Goal: Information Seeking & Learning: Learn about a topic

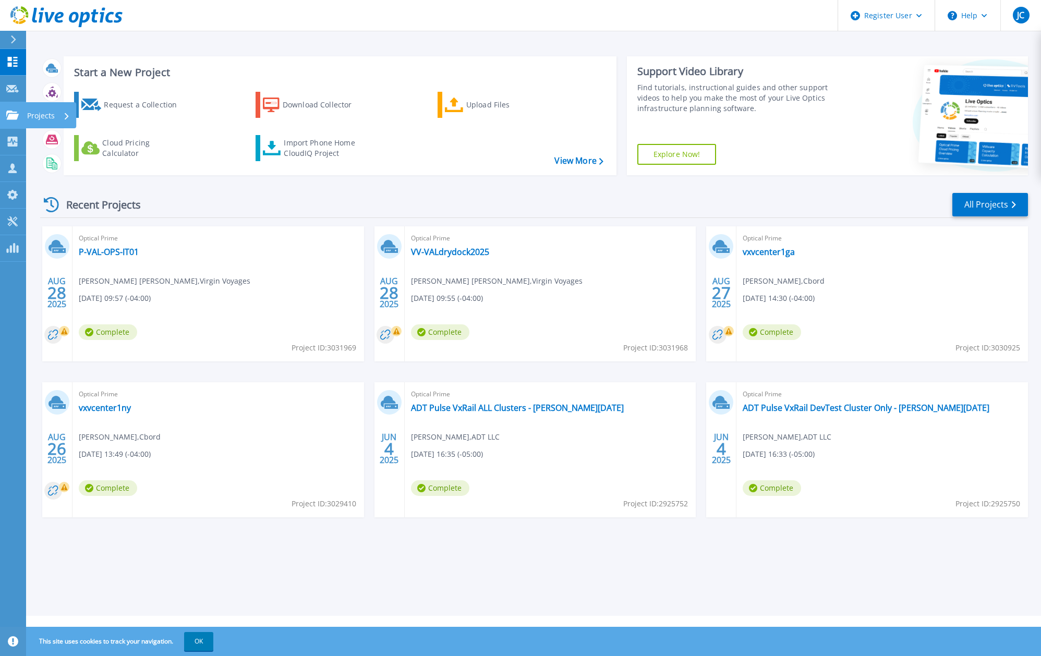
click at [47, 119] on p "Projects" at bounding box center [41, 115] width 28 height 27
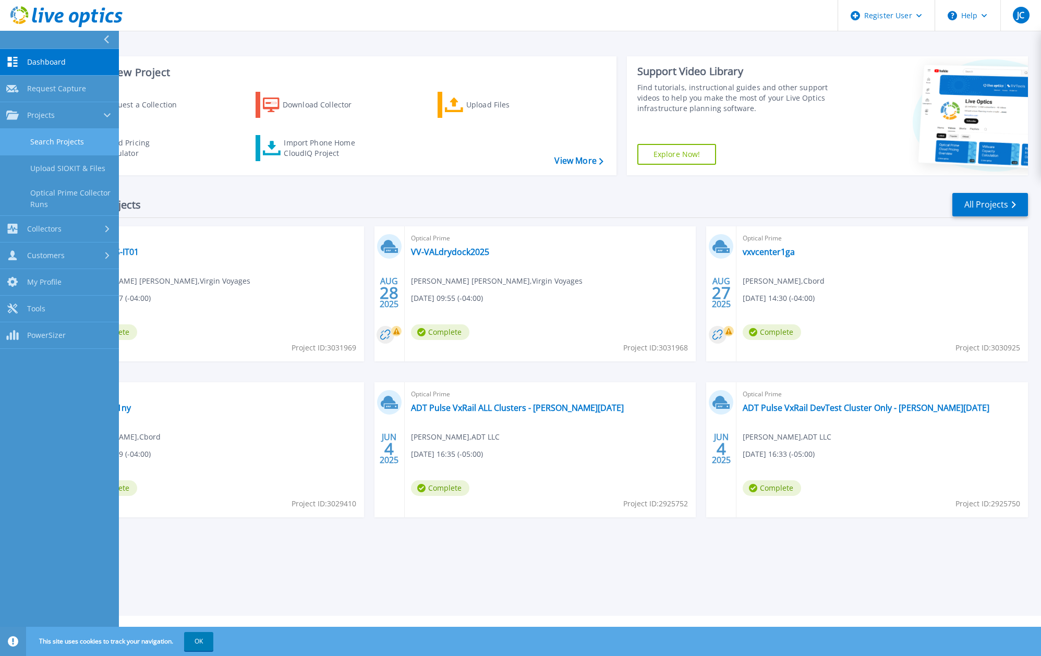
click at [66, 140] on link "Search Projects" at bounding box center [59, 142] width 119 height 27
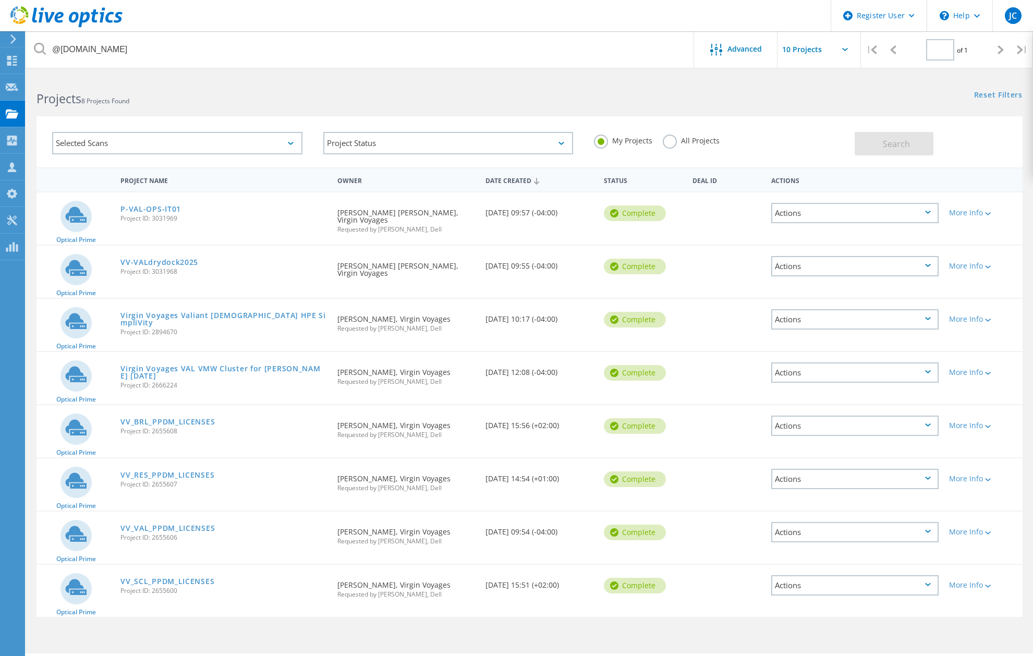
type input "1"
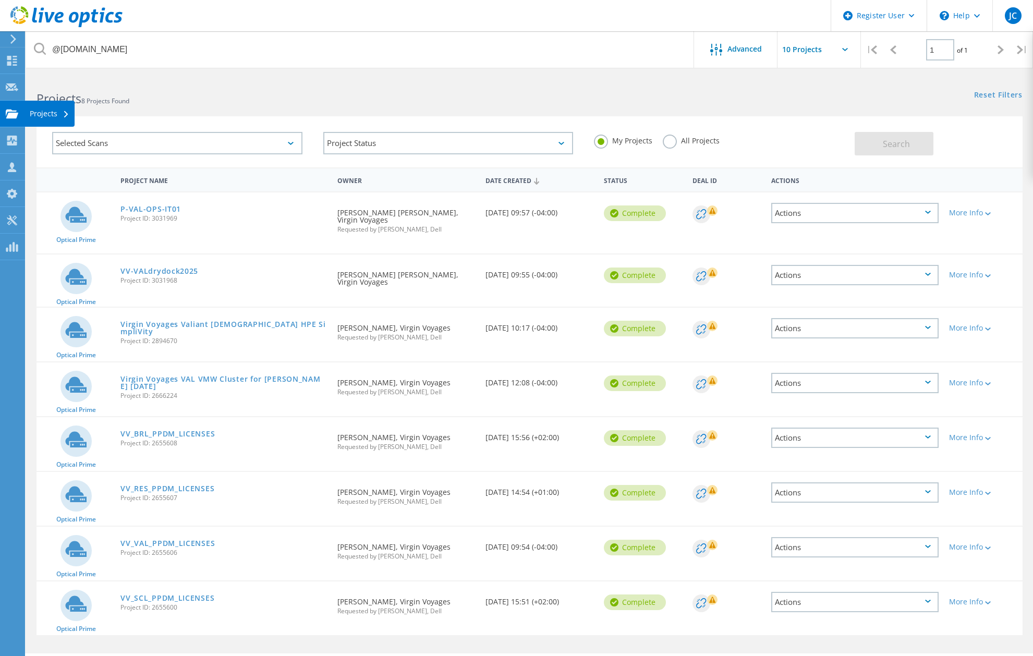
click at [41, 120] on div "Projects" at bounding box center [50, 114] width 50 height 26
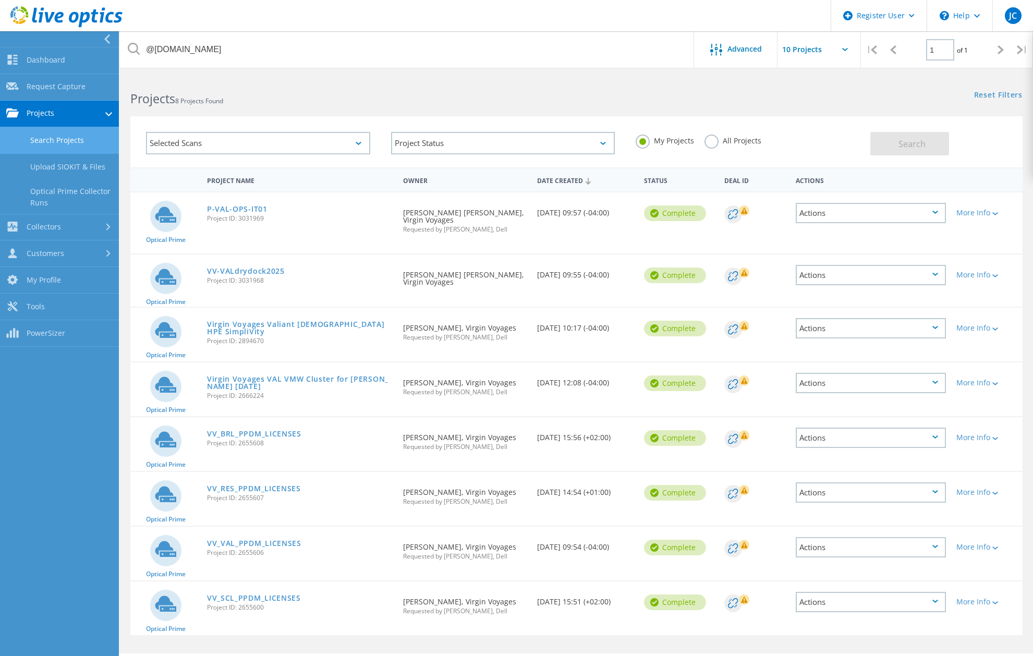
click at [65, 143] on link "Search Projects" at bounding box center [59, 140] width 119 height 27
click at [717, 142] on label "All Projects" at bounding box center [733, 140] width 57 height 10
click at [0, 0] on input "All Projects" at bounding box center [0, 0] width 0 height 0
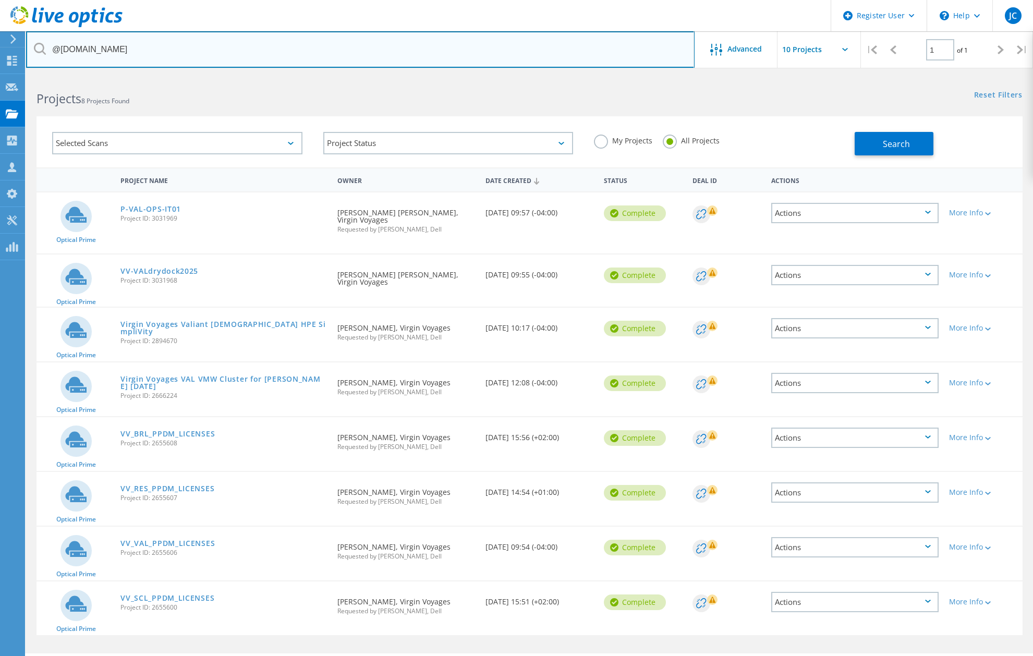
click at [156, 45] on input "@virginvoyages.com" at bounding box center [360, 49] width 669 height 37
type input "@adt.com"
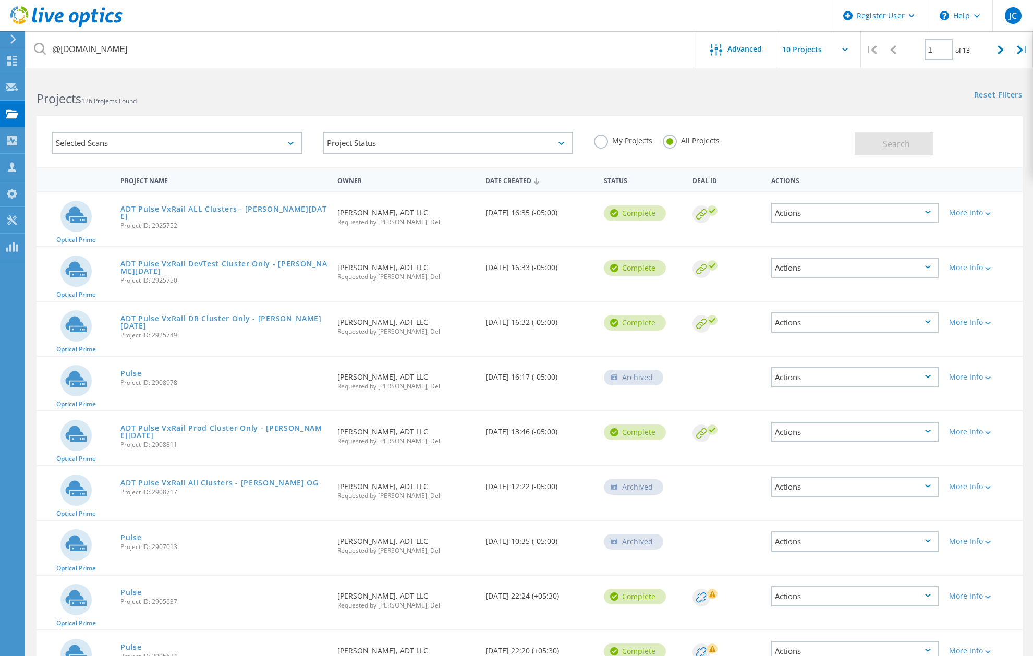
click at [844, 47] on input "text" at bounding box center [830, 49] width 104 height 37
click at [826, 133] on div "Show 40 Projects" at bounding box center [829, 128] width 103 height 17
type input "Show 40 Projects"
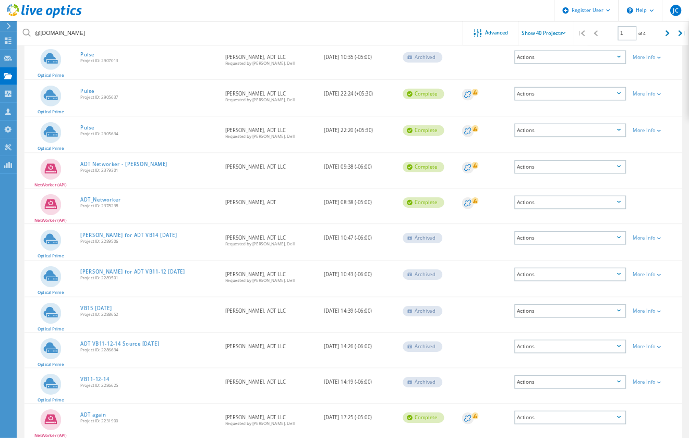
scroll to position [469, 0]
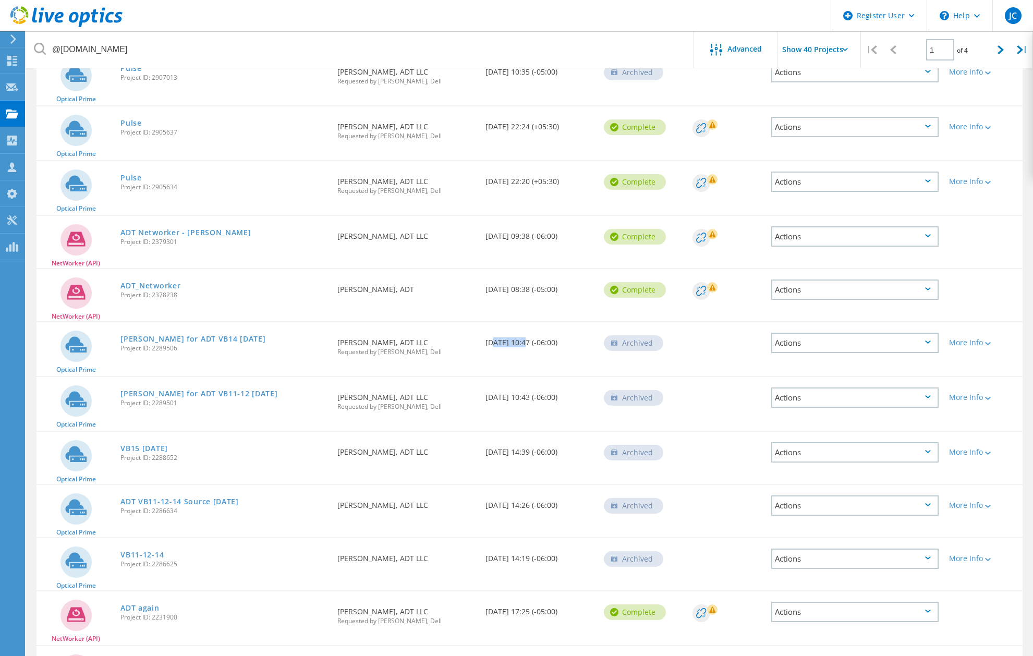
drag, startPoint x: 488, startPoint y: 342, endPoint x: 523, endPoint y: 342, distance: 35.5
click at [523, 342] on div "Date Created 10/12/2023, 10:47 (-06:00)" at bounding box center [539, 339] width 118 height 34
drag, startPoint x: 488, startPoint y: 399, endPoint x: 524, endPoint y: 399, distance: 36.0
click at [524, 399] on div "Date Created 10/12/2023, 10:43 (-06:00)" at bounding box center [539, 394] width 118 height 34
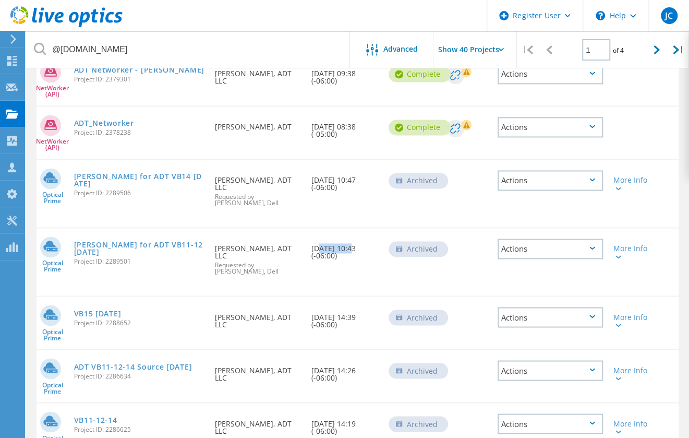
scroll to position [748, 0]
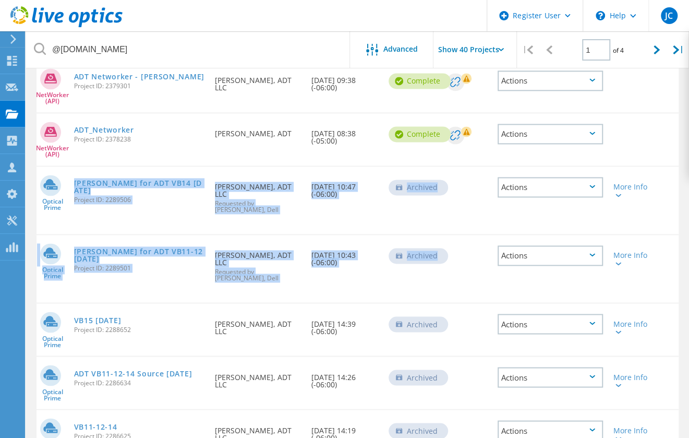
drag, startPoint x: 73, startPoint y: 118, endPoint x: 446, endPoint y: 206, distance: 383.1
click at [181, 166] on div "Optical Prime Jesse for ADT VB14 Oct 12 2023 Project ID: 2289506 Requested By J…" at bounding box center [358, 199] width 642 height 67
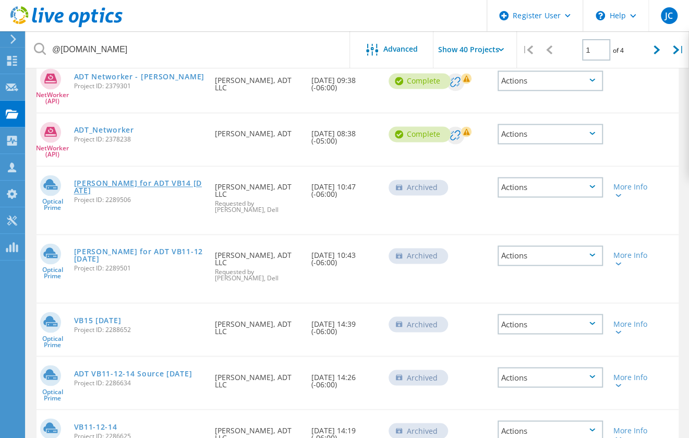
click at [166, 179] on link "Jesse for ADT VB14 Oct 12 2023" at bounding box center [139, 186] width 131 height 15
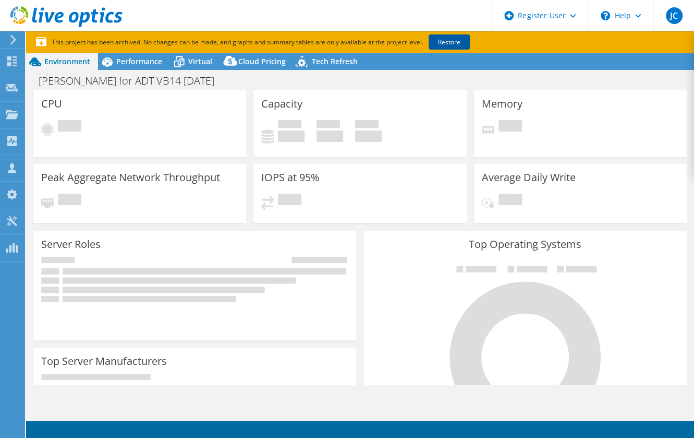
select select "USD"
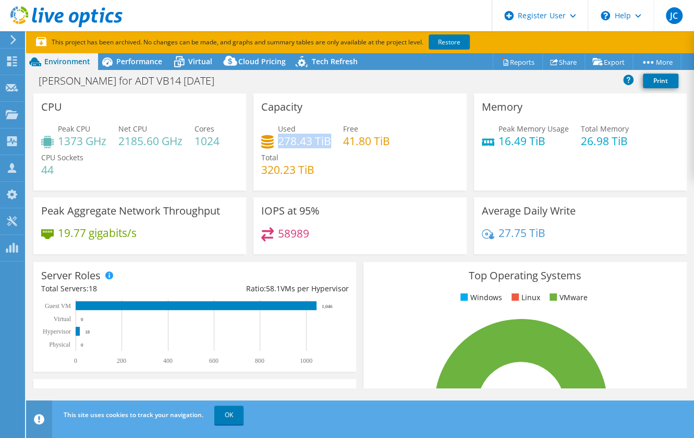
drag, startPoint x: 276, startPoint y: 141, endPoint x: 329, endPoint y: 140, distance: 52.7
click at [329, 140] on h4 "278.43 TiB" at bounding box center [304, 140] width 53 height 11
drag, startPoint x: 260, startPoint y: 169, endPoint x: 299, endPoint y: 171, distance: 39.7
click at [299, 171] on h4 "320.23 TiB" at bounding box center [287, 169] width 53 height 11
drag, startPoint x: 276, startPoint y: 142, endPoint x: 308, endPoint y: 140, distance: 31.4
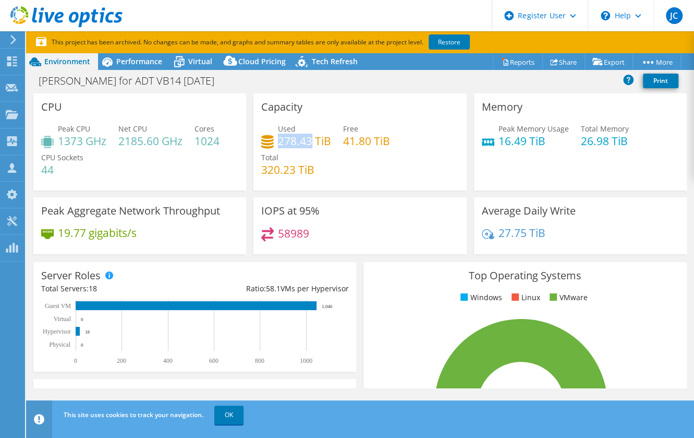
click at [308, 140] on h4 "278.43 TiB" at bounding box center [304, 140] width 53 height 11
drag, startPoint x: 260, startPoint y: 172, endPoint x: 282, endPoint y: 172, distance: 21.9
click at [282, 172] on h4 "320.23 TiB" at bounding box center [287, 169] width 53 height 11
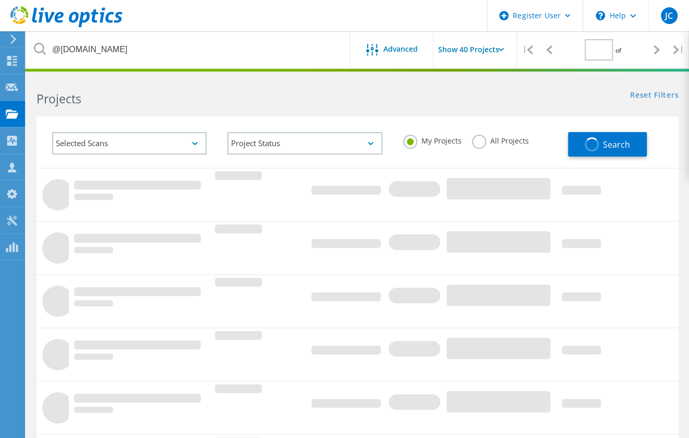
type input "1"
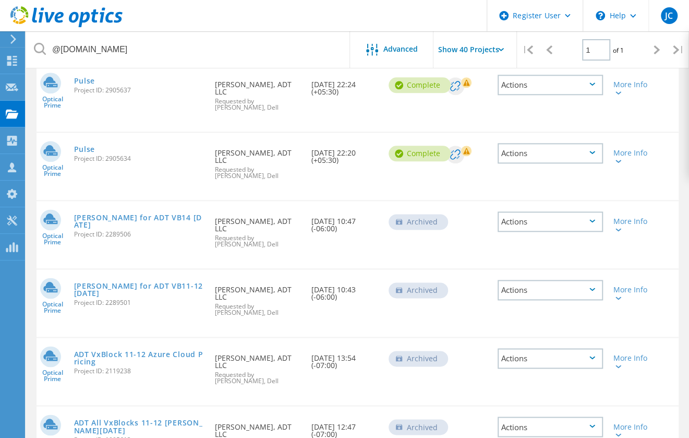
scroll to position [660, 0]
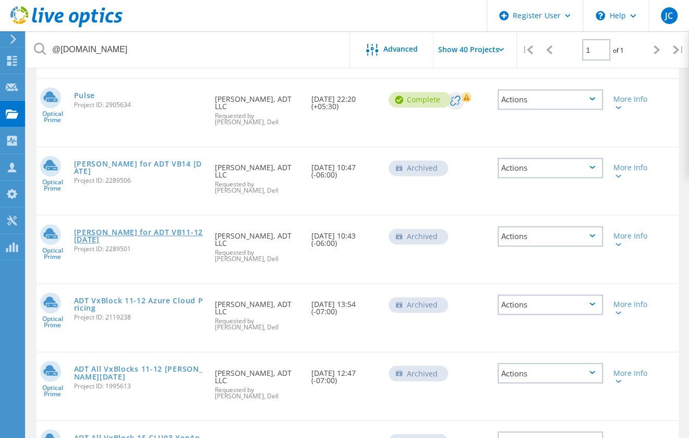
click at [168, 228] on link "Jesse for ADT VB11-12 Oct 12 2023" at bounding box center [139, 235] width 131 height 15
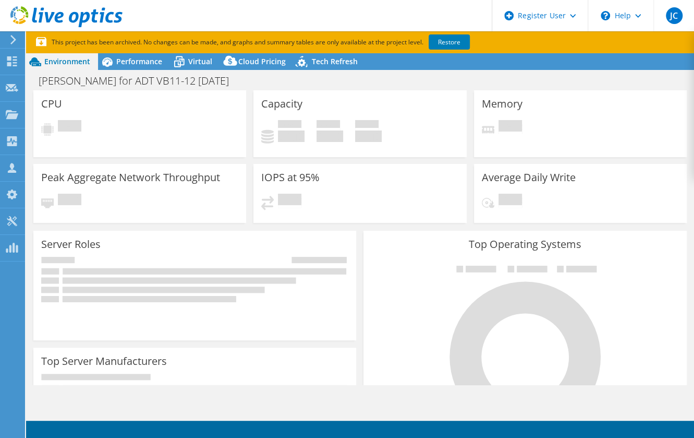
select select "USWest"
select select "USD"
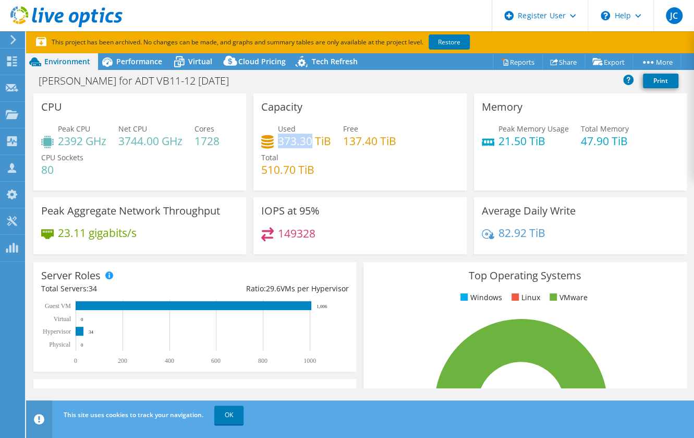
drag, startPoint x: 278, startPoint y: 141, endPoint x: 311, endPoint y: 141, distance: 33.4
click at [311, 141] on h4 "373.30 TiB" at bounding box center [304, 140] width 53 height 11
drag, startPoint x: 261, startPoint y: 168, endPoint x: 295, endPoint y: 169, distance: 34.4
click at [295, 169] on h4 "510.70 TiB" at bounding box center [287, 169] width 53 height 11
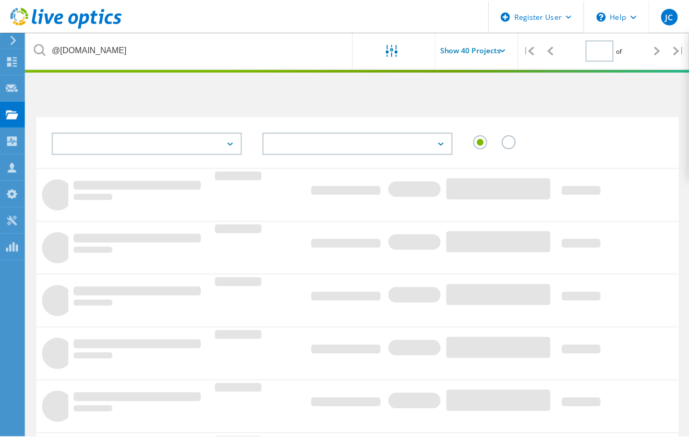
scroll to position [304, 0]
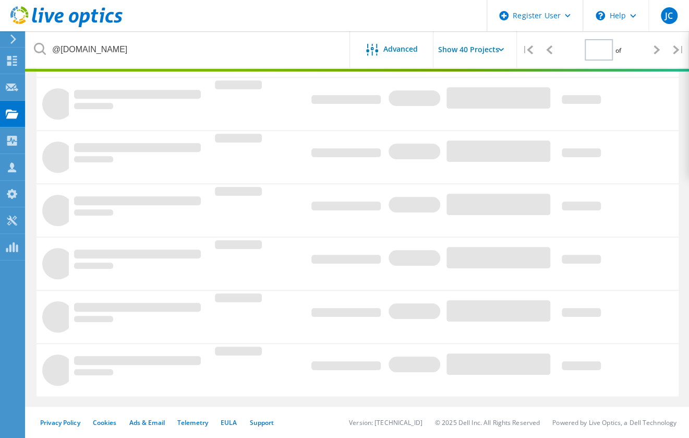
type input "1"
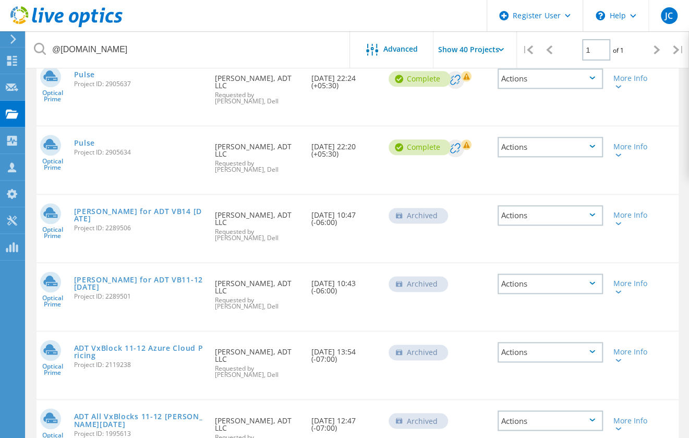
scroll to position [617, 0]
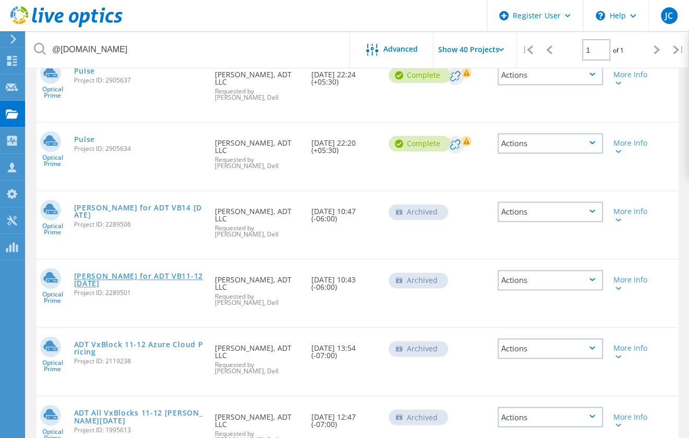
click at [175, 272] on link "[PERSON_NAME] for ADT VB11-12 [DATE]" at bounding box center [139, 279] width 131 height 15
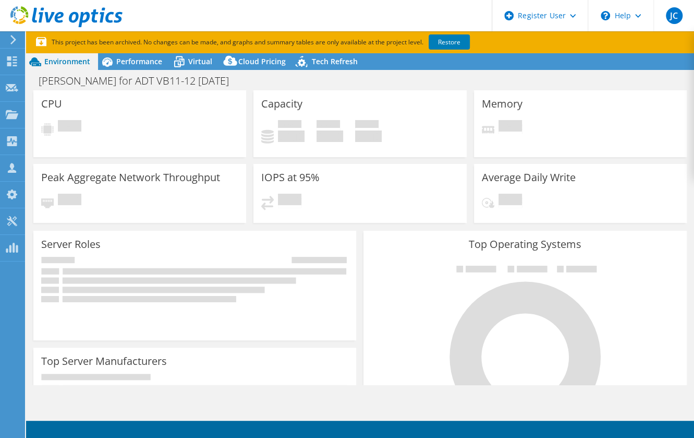
select select "USWest"
select select "USD"
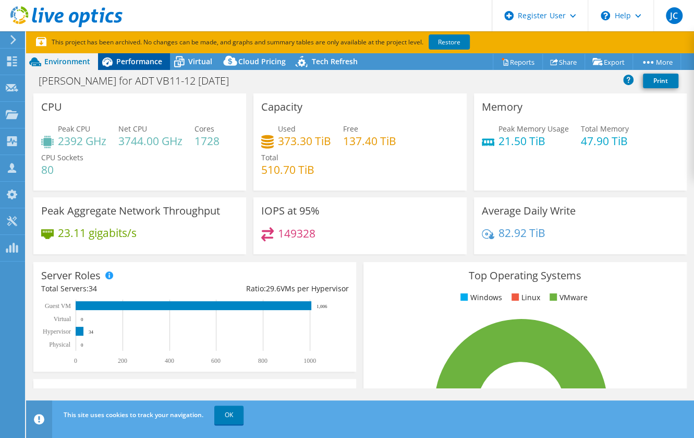
click at [130, 63] on span "Performance" at bounding box center [139, 61] width 46 height 10
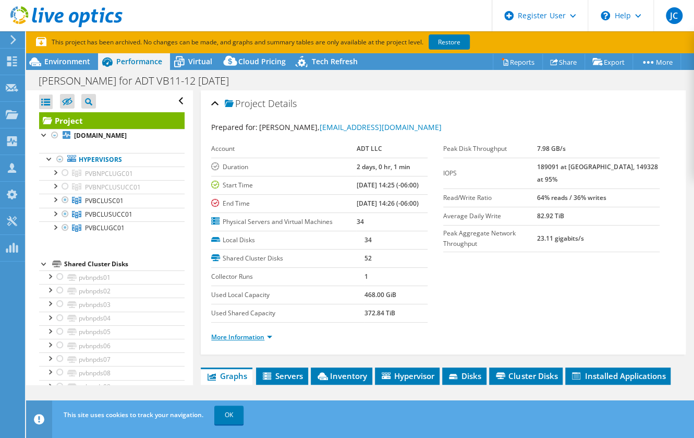
click at [272, 334] on link "More Information" at bounding box center [241, 336] width 61 height 9
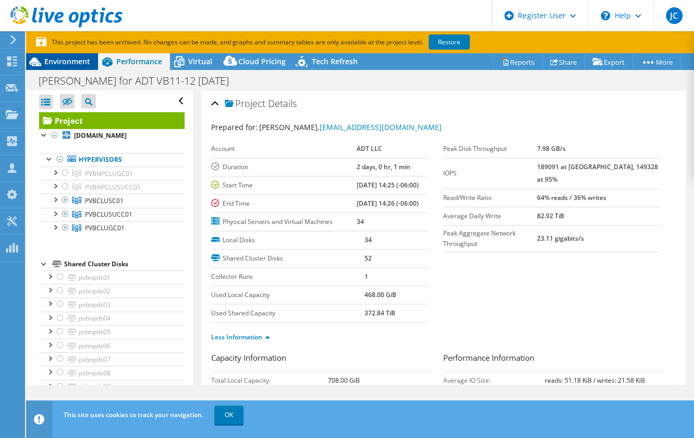
click at [59, 63] on span "Environment" at bounding box center [67, 61] width 46 height 10
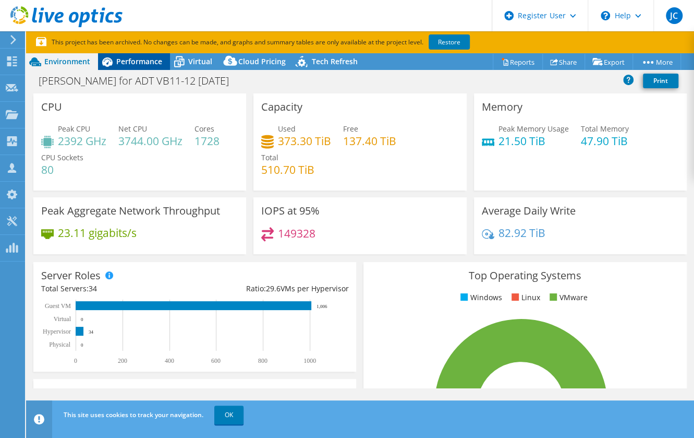
click at [138, 63] on span "Performance" at bounding box center [139, 61] width 46 height 10
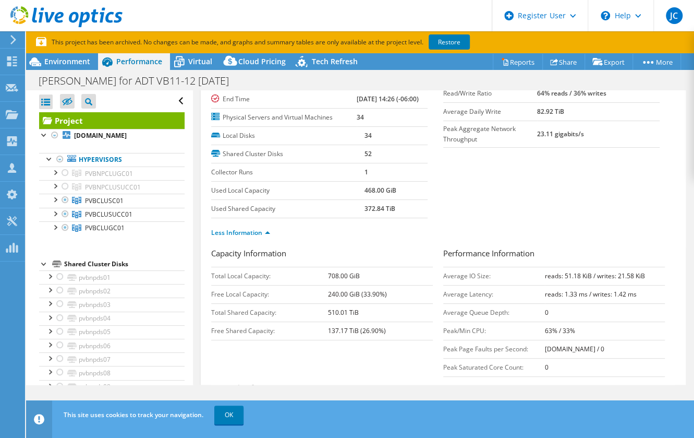
scroll to position [139, 0]
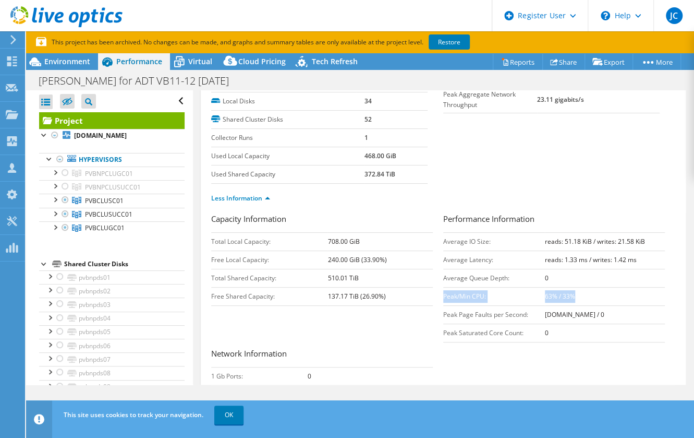
drag, startPoint x: 441, startPoint y: 293, endPoint x: 572, endPoint y: 292, distance: 130.9
click at [572, 292] on tr "Peak/Min CPU: 63% / 33%" at bounding box center [554, 296] width 222 height 18
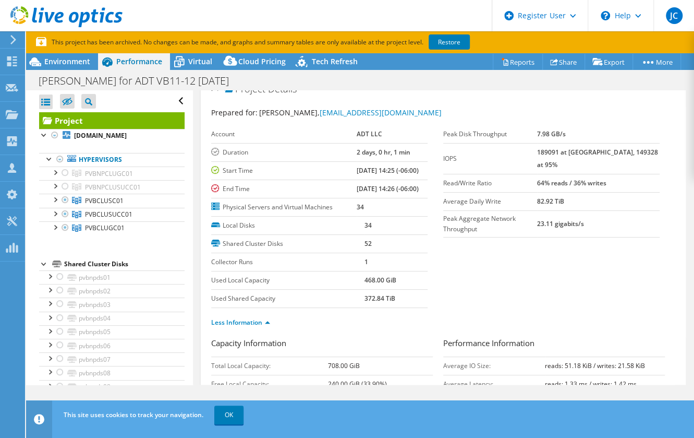
scroll to position [0, 0]
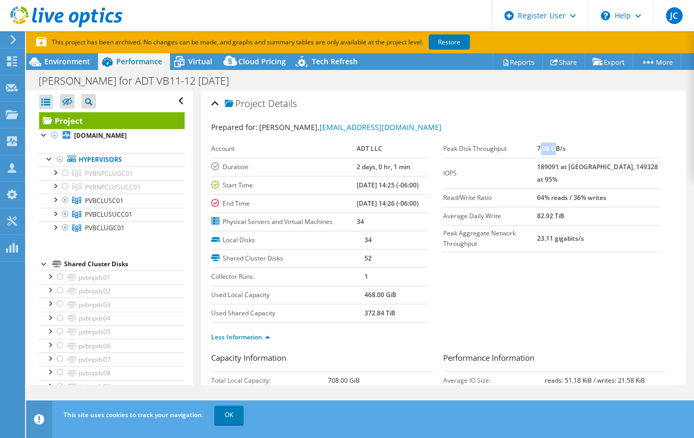
drag, startPoint x: 561, startPoint y: 146, endPoint x: 579, endPoint y: 146, distance: 17.2
click at [566, 146] on b "7.98 GB/s" at bounding box center [551, 148] width 29 height 9
drag, startPoint x: 557, startPoint y: 147, endPoint x: 584, endPoint y: 148, distance: 27.2
click at [584, 148] on tr "Peak Disk Throughput 7.98 GB/s" at bounding box center [551, 149] width 216 height 18
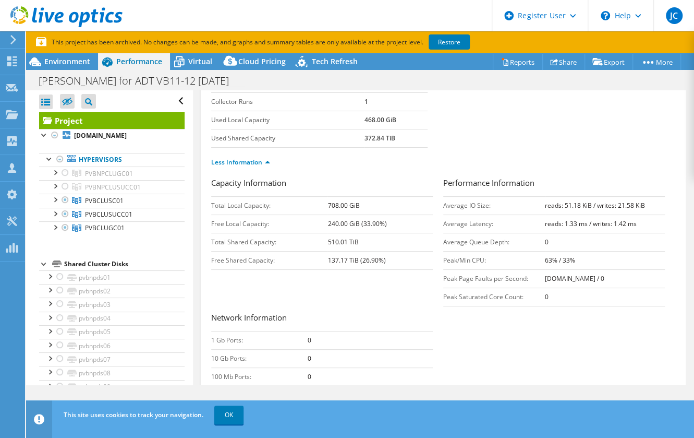
scroll to position [209, 0]
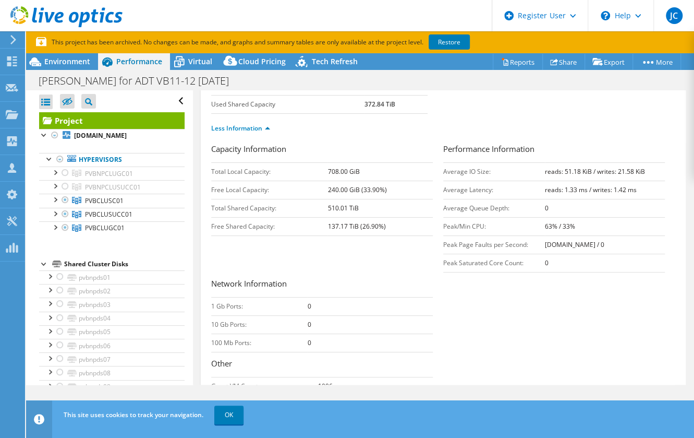
click at [58, 61] on span "Environment" at bounding box center [67, 61] width 46 height 10
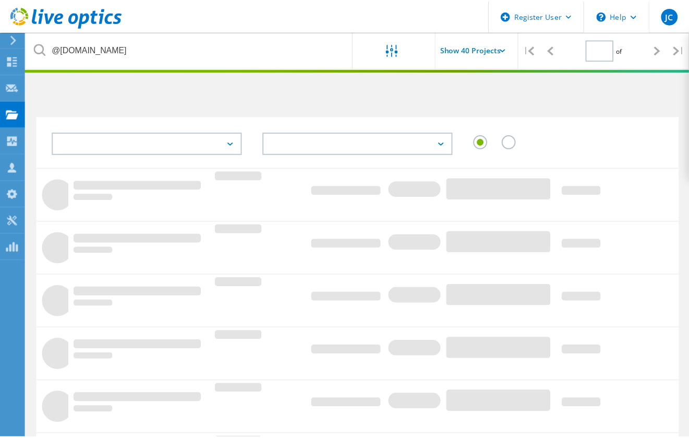
scroll to position [304, 0]
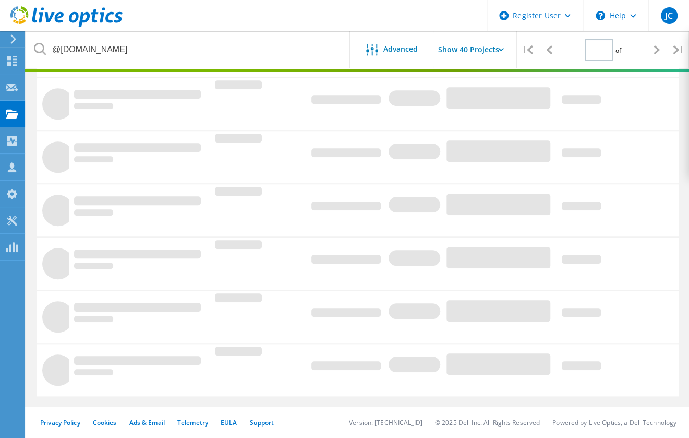
type input "1"
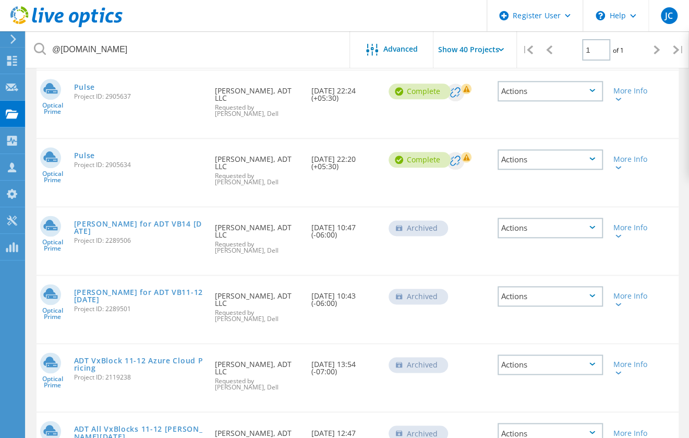
scroll to position [617, 0]
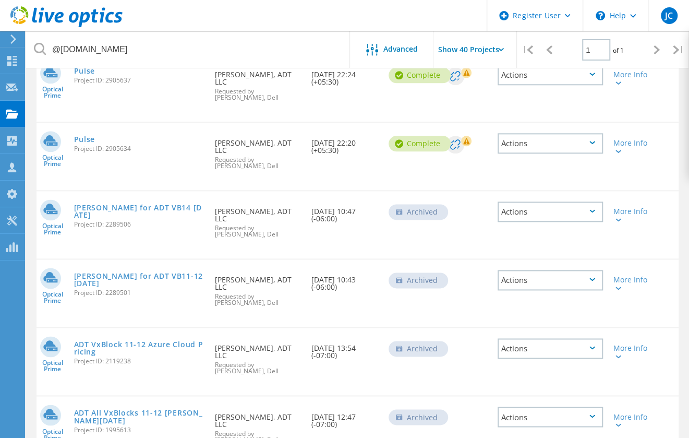
drag, startPoint x: 131, startPoint y: 154, endPoint x: 260, endPoint y: 150, distance: 128.4
click at [260, 191] on div "Optical Prime [PERSON_NAME] for ADT VB14 [DATE] Project ID: 2289506 Requested B…" at bounding box center [358, 224] width 642 height 67
click at [340, 191] on div "Optical Prime [PERSON_NAME] for ADT VB14 [DATE] Project ID: 2289506 Requested B…" at bounding box center [358, 224] width 642 height 67
click at [213, 21] on header "Register User \n Help Explore Helpful Articles Contact Support JC Dell User [PE…" at bounding box center [344, 15] width 689 height 31
